Goal: Task Accomplishment & Management: Use online tool/utility

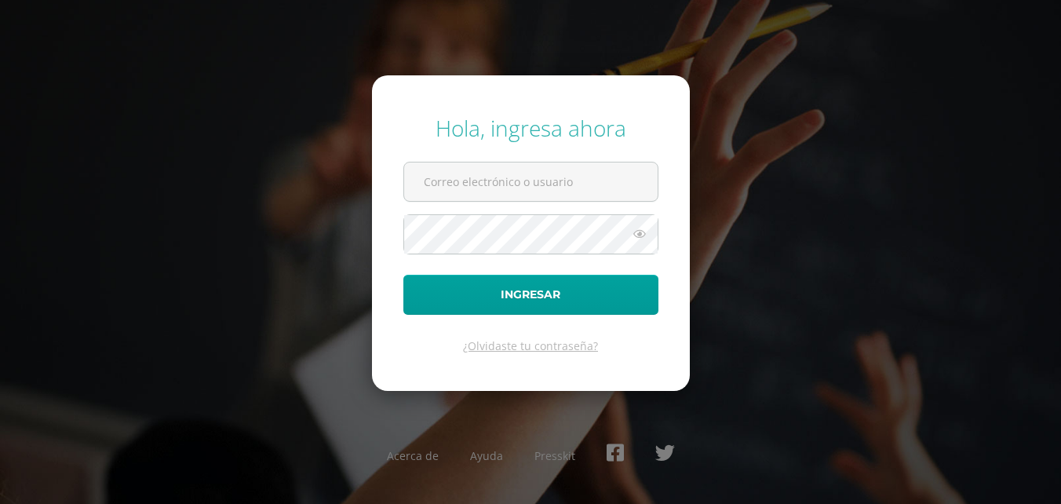
type input "2025941@colegiobelga.edu.gt"
drag, startPoint x: 648, startPoint y: 233, endPoint x: 633, endPoint y: 238, distance: 15.6
click at [645, 236] on icon at bounding box center [639, 233] width 20 height 19
click at [636, 232] on icon at bounding box center [639, 233] width 22 height 19
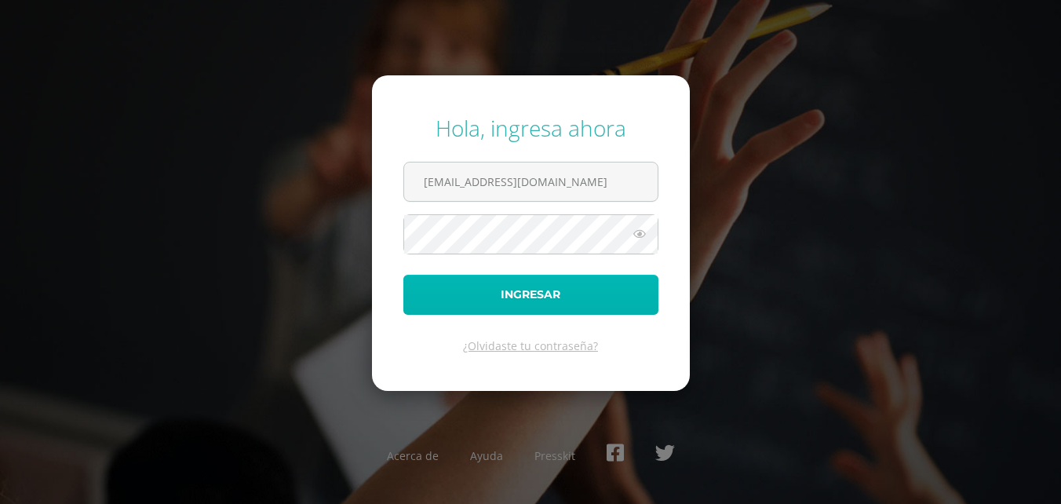
click at [592, 288] on button "Ingresar" at bounding box center [530, 295] width 255 height 40
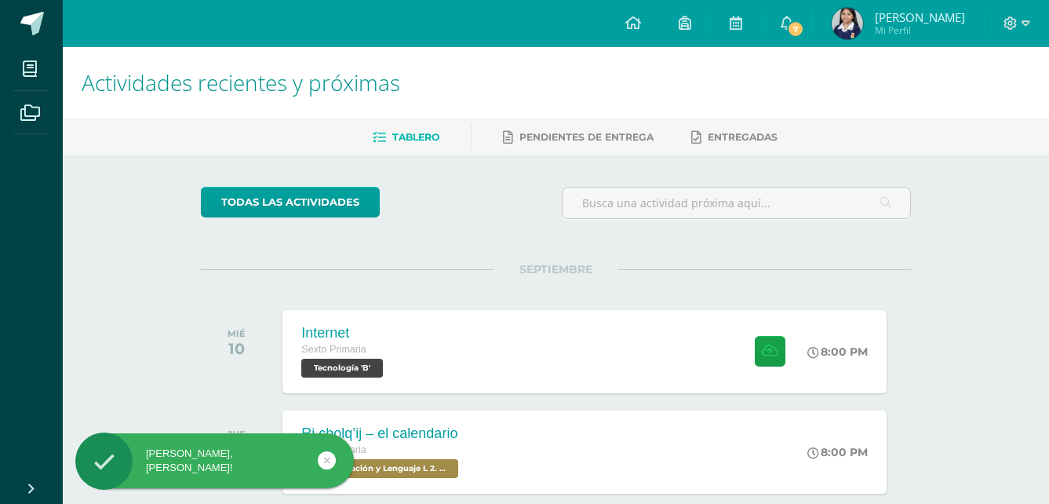
click at [905, 26] on span "Mi Perfil" at bounding box center [920, 30] width 90 height 13
click at [906, 26] on span "Mi Perfil" at bounding box center [920, 30] width 90 height 13
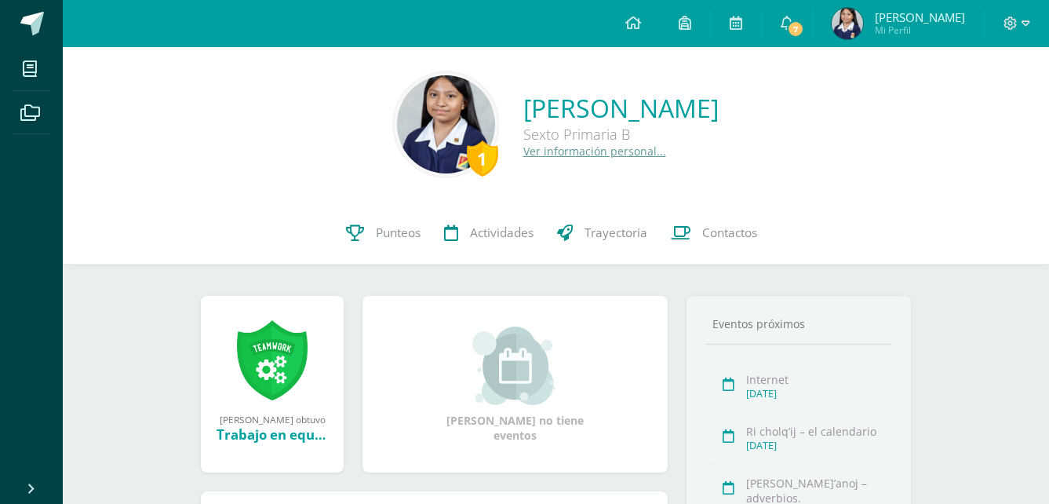
click at [1023, 14] on div at bounding box center [1017, 23] width 64 height 47
click at [1004, 21] on div at bounding box center [1017, 23] width 64 height 47
click at [1012, 27] on icon at bounding box center [1011, 23] width 14 height 14
click at [948, 78] on span "Configuración" at bounding box center [978, 84] width 73 height 15
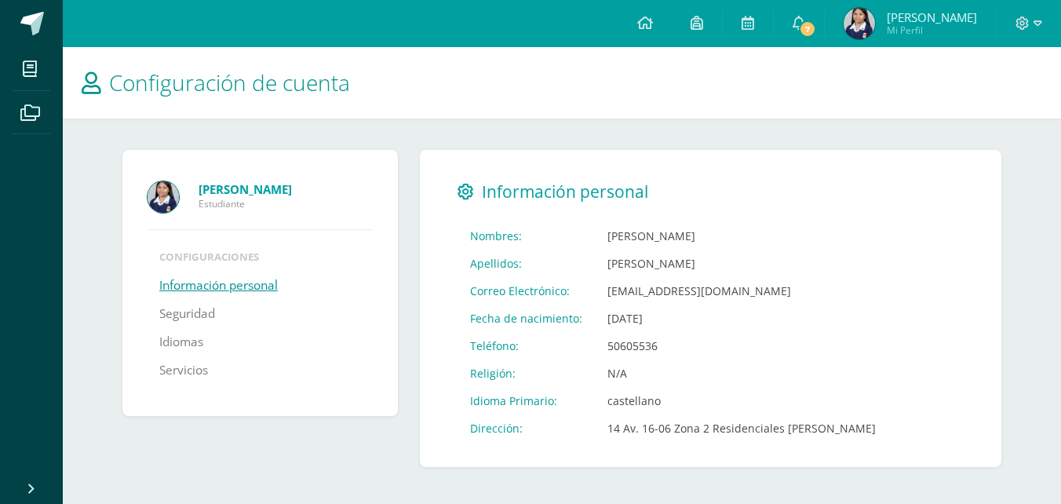
click at [1012, 19] on div at bounding box center [1029, 23] width 64 height 47
click at [1035, 28] on icon at bounding box center [1038, 23] width 9 height 14
click at [999, 104] on span "Cerrar sesión" at bounding box center [988, 107] width 71 height 15
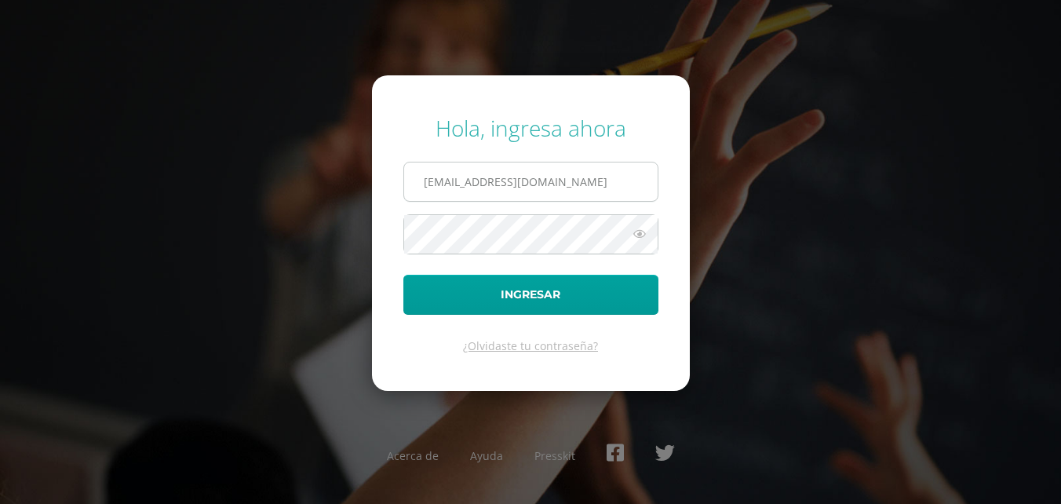
click at [589, 194] on input "2025941@colegiobelga.edu.gt" at bounding box center [530, 181] width 253 height 38
click at [469, 184] on input "2025941@colegiobelga.edu.gt" at bounding box center [530, 181] width 253 height 38
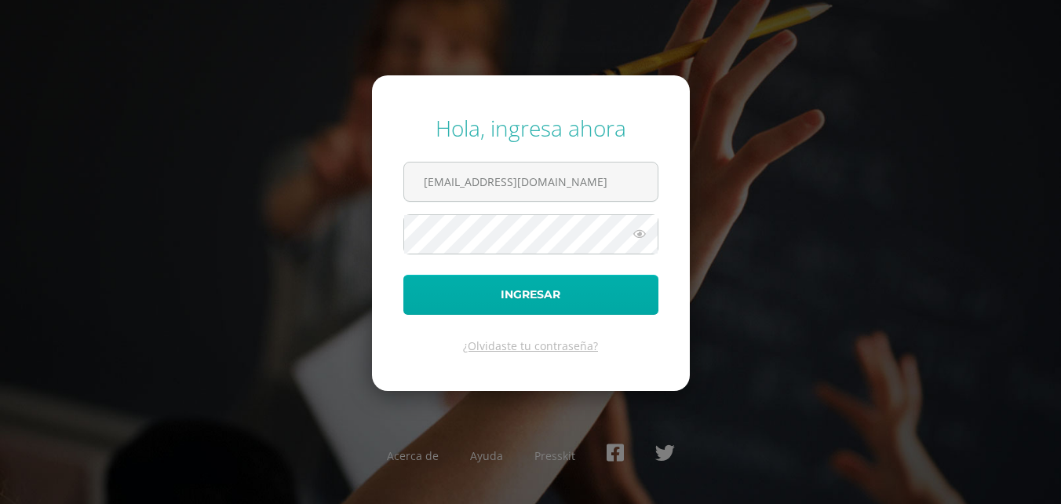
type input "2022518@colegiobelga.edu.gt"
drag, startPoint x: 567, startPoint y: 296, endPoint x: 578, endPoint y: 279, distance: 20.5
click at [567, 295] on button "Ingresar" at bounding box center [530, 295] width 255 height 40
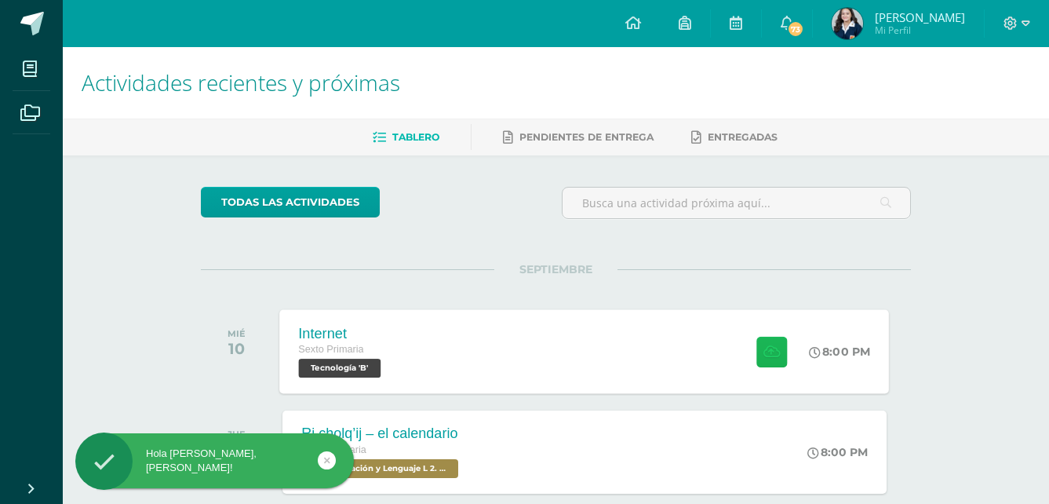
click at [759, 338] on button at bounding box center [771, 351] width 31 height 31
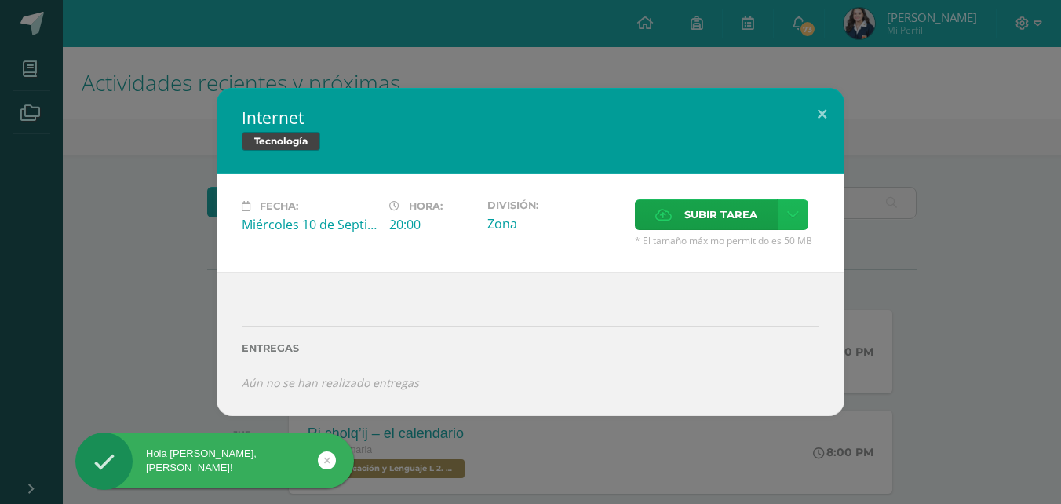
click at [778, 220] on link at bounding box center [793, 214] width 31 height 31
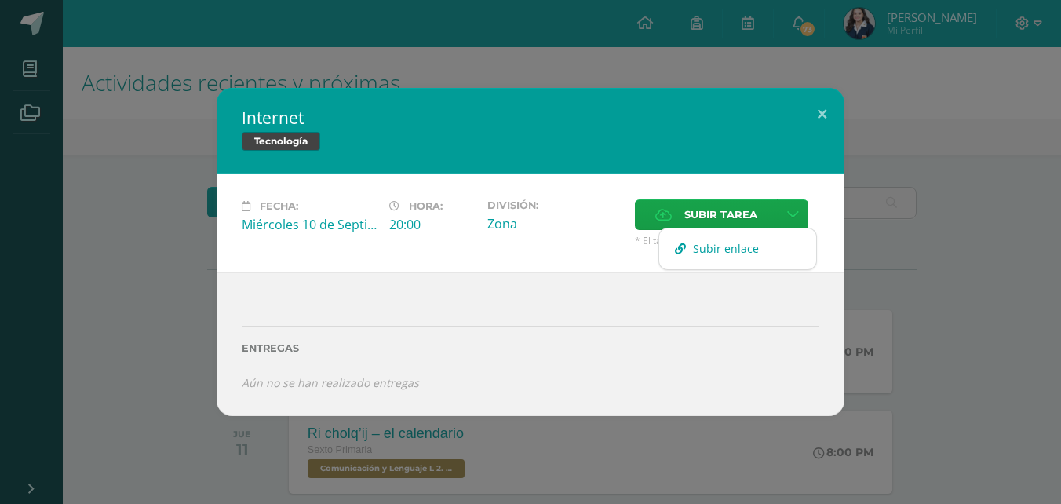
click at [746, 246] on span "Subir enlace" at bounding box center [726, 248] width 66 height 15
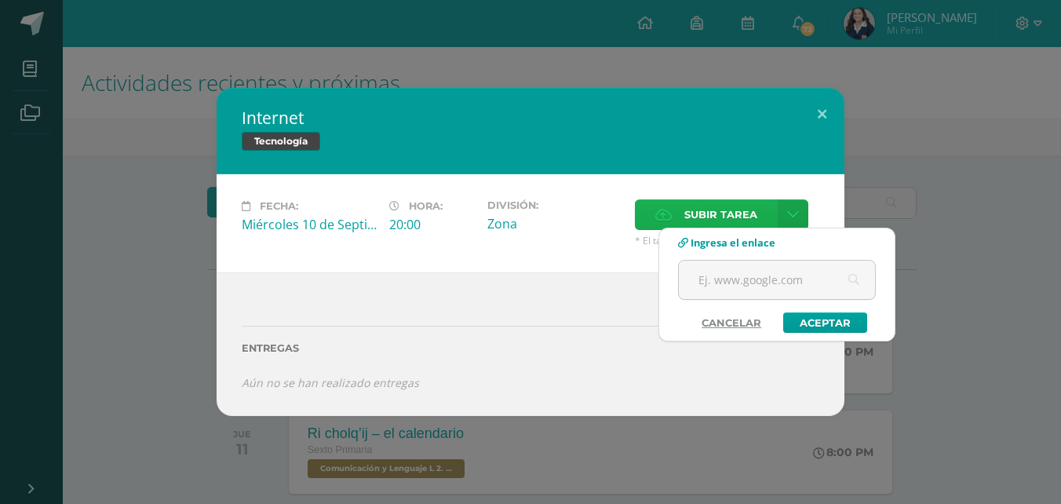
click at [754, 225] on span "Subir tarea" at bounding box center [720, 214] width 73 height 29
click at [0, 0] on input "Subir tarea" at bounding box center [0, 0] width 0 height 0
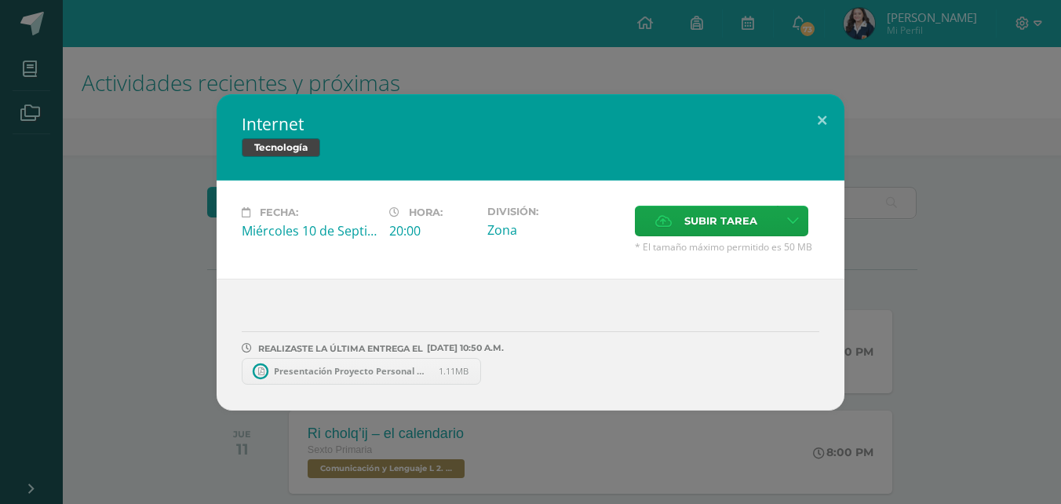
click at [365, 368] on span "Presentación Proyecto Personal Orgánico Morado.pdf" at bounding box center [352, 371] width 173 height 12
